Goal: Task Accomplishment & Management: Use online tool/utility

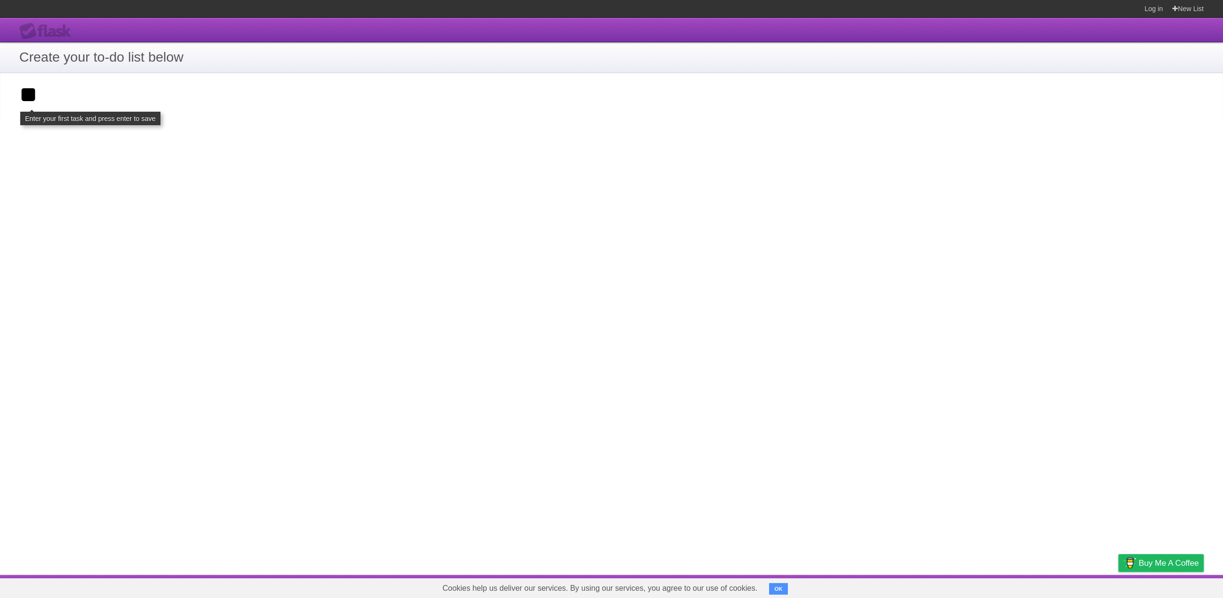
type input "*"
click at [133, 103] on input "Add your first task" at bounding box center [611, 95] width 1223 height 44
type input "*"
type input "**********"
click input "**********" at bounding box center [0, 0] width 0 height 0
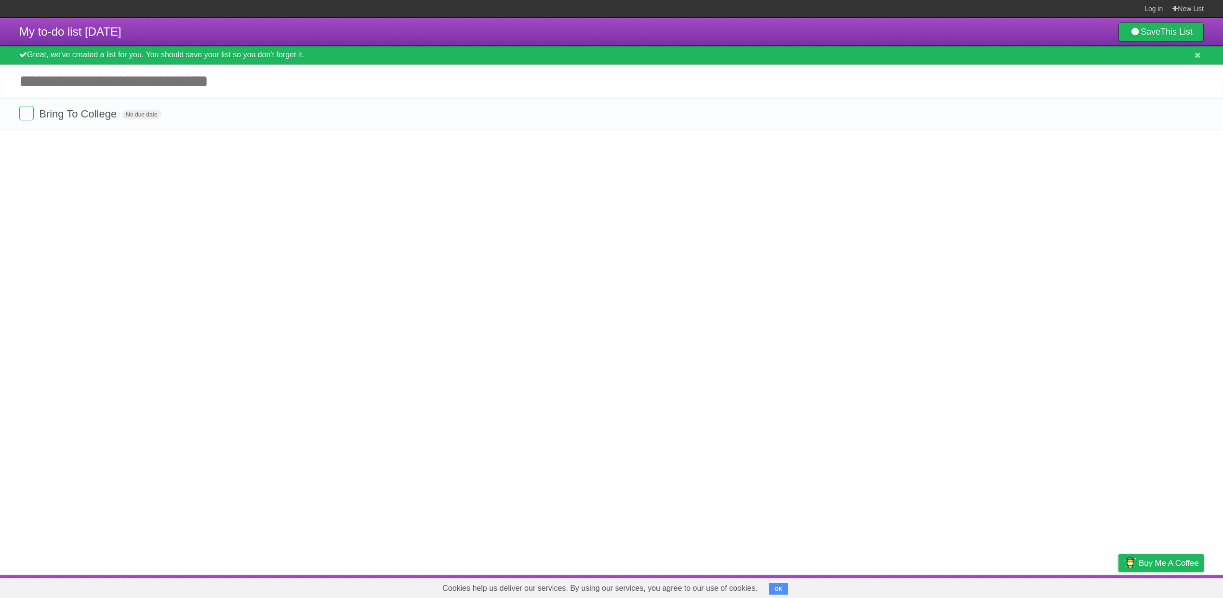
click at [74, 89] on input "Add another task" at bounding box center [611, 82] width 1223 height 34
click at [118, 33] on span "My to-do list [DATE]" at bounding box center [70, 31] width 102 height 13
drag, startPoint x: 113, startPoint y: 120, endPoint x: 40, endPoint y: 118, distance: 73.8
click at [40, 118] on form "Bring To College No due date White Red Blue Green Purple Orange" at bounding box center [611, 114] width 1184 height 16
copy span "Bring To College"
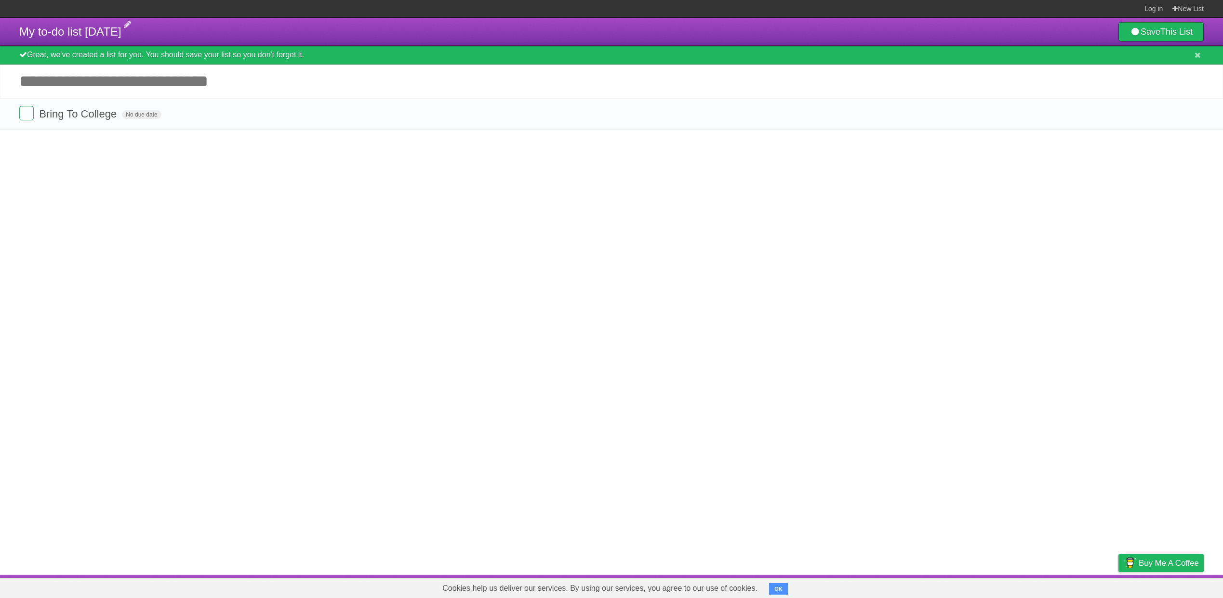
click at [94, 35] on span "My to-do list [DATE]" at bounding box center [70, 31] width 102 height 13
type input "**********"
click at [1191, 114] on icon at bounding box center [1194, 114] width 13 height 16
click at [90, 90] on input "Add another task" at bounding box center [611, 82] width 1223 height 34
click at [1159, 565] on span "Buy me a coffee" at bounding box center [1169, 563] width 60 height 17
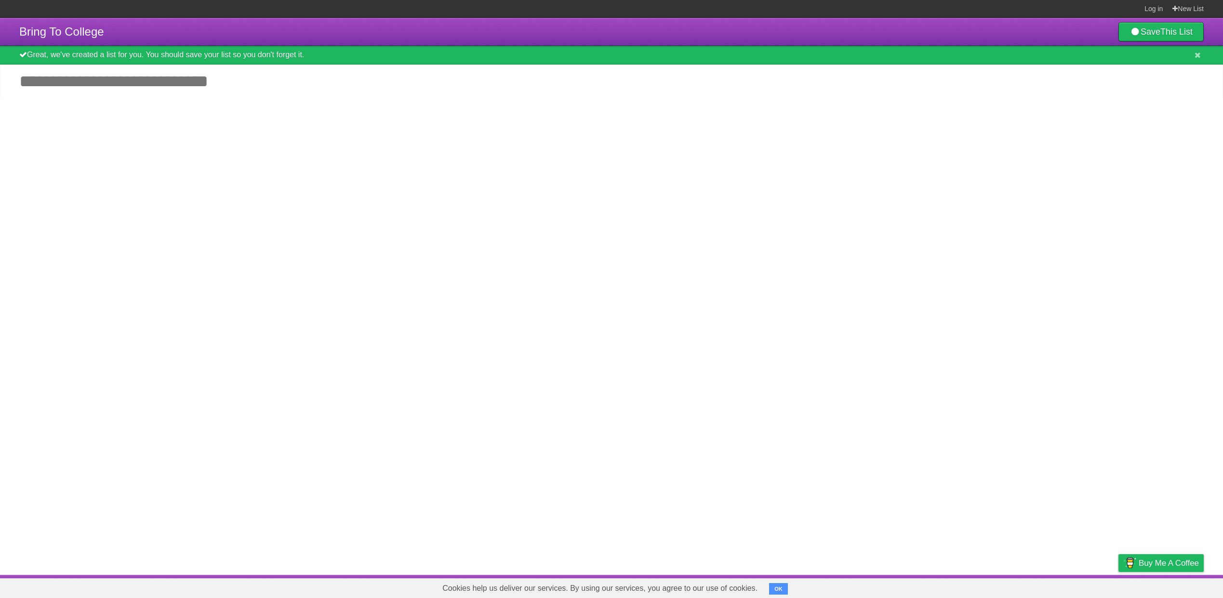
click at [80, 92] on input "Add another task" at bounding box center [611, 82] width 1223 height 34
